Goal: Task Accomplishment & Management: Complete application form

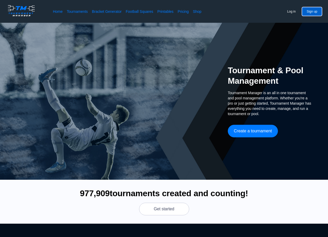
click at [318, 10] on button "Sign up" at bounding box center [312, 11] width 20 height 8
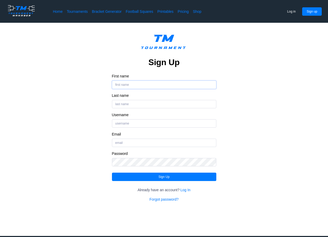
click at [145, 83] on input "First name" at bounding box center [164, 84] width 104 height 8
type input "[PERSON_NAME]"
type input "Alex1"
type input "aschumann@bbejaguars.org"
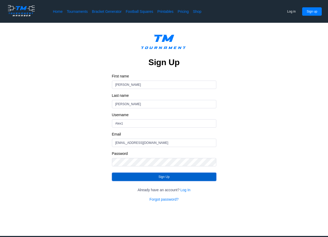
click at [166, 174] on button "Sign Up" at bounding box center [164, 176] width 104 height 8
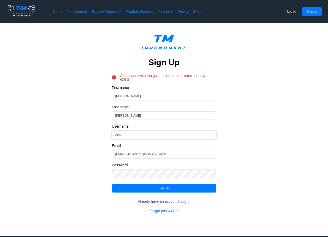
drag, startPoint x: 134, startPoint y: 135, endPoint x: 148, endPoint y: 136, distance: 13.3
click at [148, 136] on input "Alex1" at bounding box center [164, 135] width 104 height 8
drag, startPoint x: 162, startPoint y: 153, endPoint x: 90, endPoint y: 161, distance: 72.5
click at [90, 161] on div "Sign Up An account with the given username or email already exists. First name …" at bounding box center [164, 122] width 286 height 182
type input "alexs@belgradecoop.com"
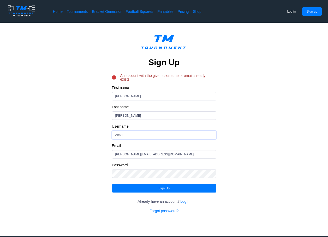
click at [142, 135] on input "Alex1" at bounding box center [164, 135] width 104 height 8
type input "Alex54"
click at [171, 189] on button "Sign Up" at bounding box center [164, 188] width 104 height 8
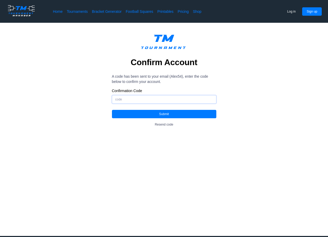
click at [126, 96] on input "Confirmation Code" at bounding box center [164, 99] width 104 height 8
type input "540612"
click at [194, 111] on button "Submit" at bounding box center [164, 114] width 104 height 8
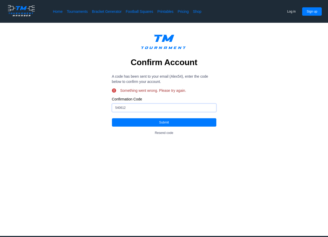
click at [133, 108] on input "540612" at bounding box center [164, 107] width 104 height 8
click at [144, 123] on button "Submit" at bounding box center [164, 122] width 104 height 8
click at [167, 133] on button "Resend code" at bounding box center [163, 132] width 27 height 8
click at [127, 107] on input "Confirmation Code" at bounding box center [164, 107] width 104 height 8
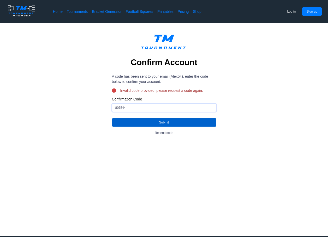
type input "807544"
click at [144, 121] on button "Submit" at bounding box center [164, 122] width 104 height 8
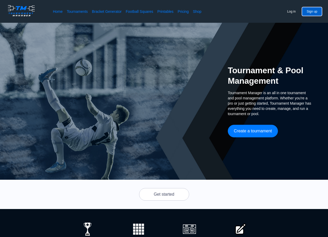
click at [314, 12] on button "Sign up" at bounding box center [312, 11] width 20 height 8
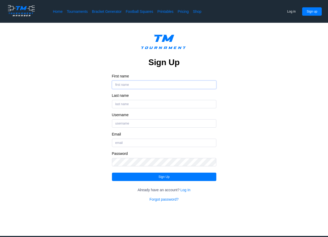
click at [137, 82] on input "First name" at bounding box center [164, 84] width 104 height 8
type input "[PERSON_NAME]"
type input "Schumann000"
type input "[EMAIL_ADDRESS][DOMAIN_NAME]"
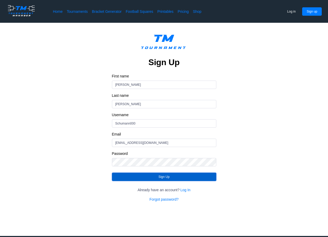
click at [165, 173] on button "Sign Up" at bounding box center [164, 176] width 104 height 8
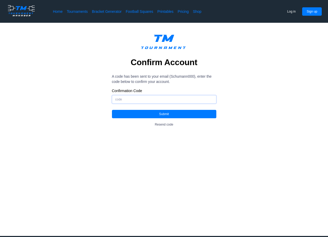
click at [211, 103] on input "Confirmation Code" at bounding box center [164, 99] width 104 height 8
type input "698099"
click at [157, 115] on button "Submit" at bounding box center [164, 114] width 104 height 8
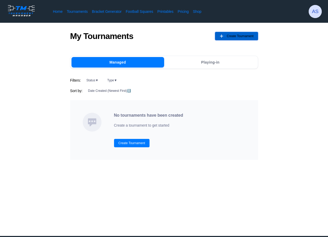
click at [225, 34] on button "Create Tournament" at bounding box center [236, 36] width 43 height 8
